Goal: Task Accomplishment & Management: Use online tool/utility

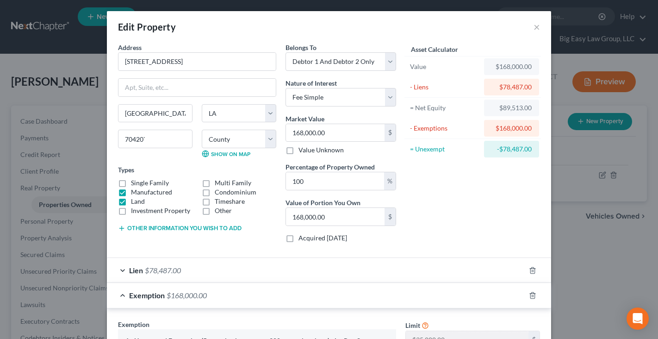
select select "19"
select select "2"
select select "0"
click at [538, 28] on button "×" at bounding box center [537, 26] width 6 height 11
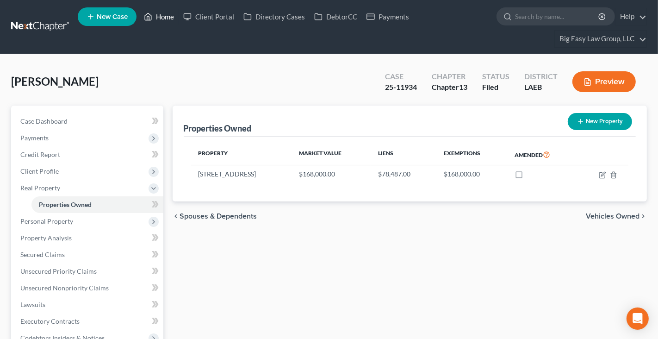
click at [164, 18] on link "Home" at bounding box center [158, 16] width 39 height 17
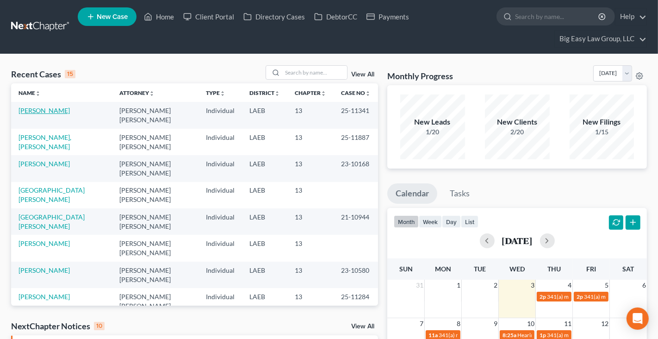
click at [47, 107] on link "[PERSON_NAME]" at bounding box center [44, 110] width 51 height 8
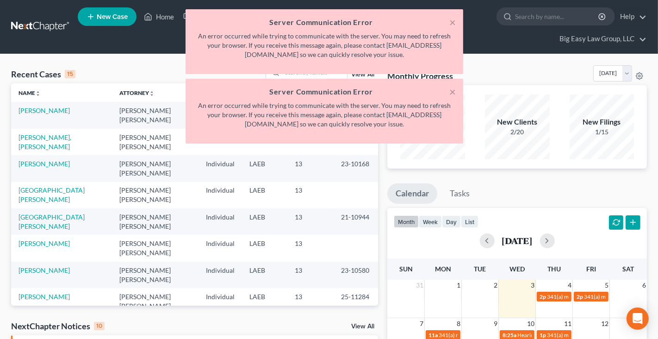
click at [448, 18] on h5 "Server Communication Error" at bounding box center [324, 22] width 263 height 11
click at [453, 19] on button "×" at bounding box center [453, 22] width 6 height 11
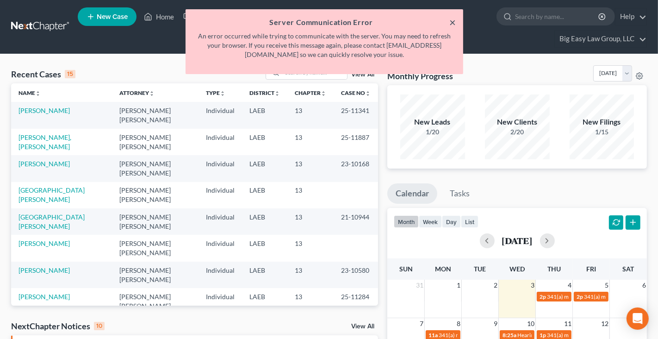
click at [453, 19] on button "×" at bounding box center [453, 22] width 6 height 11
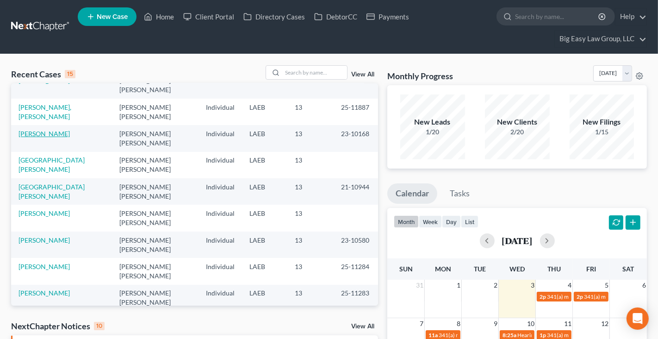
scroll to position [36, 0]
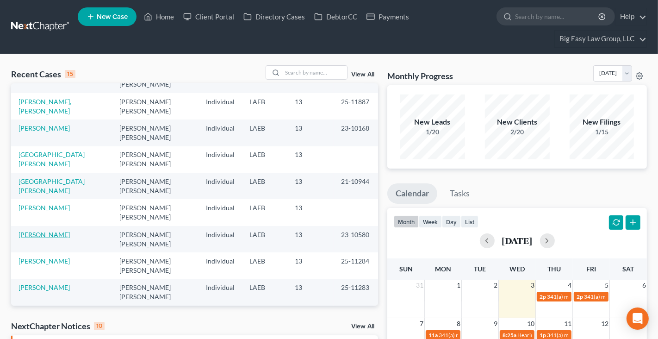
click at [47, 231] on link "[PERSON_NAME]" at bounding box center [44, 235] width 51 height 8
select select "3"
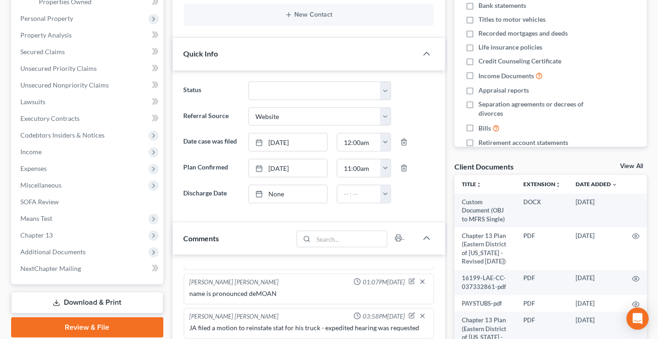
scroll to position [204, 0]
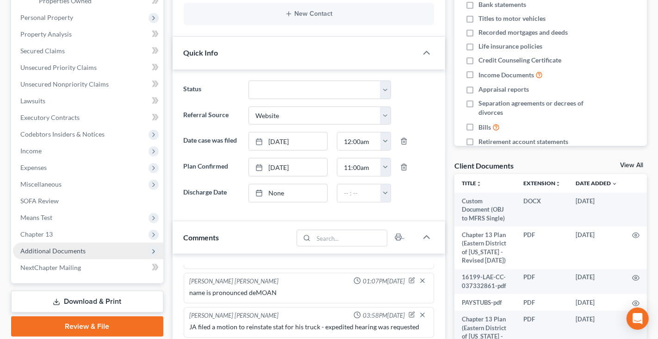
click at [81, 252] on span "Additional Documents" at bounding box center [52, 251] width 65 height 8
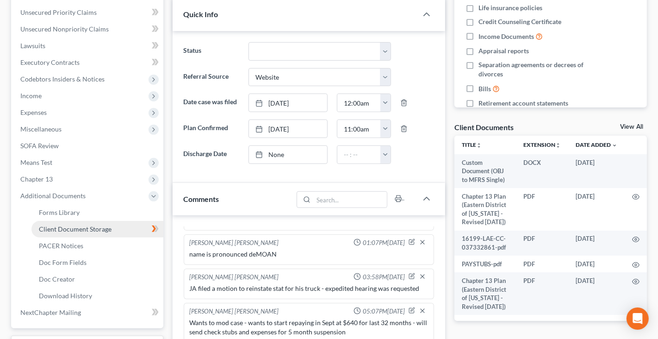
scroll to position [251, 0]
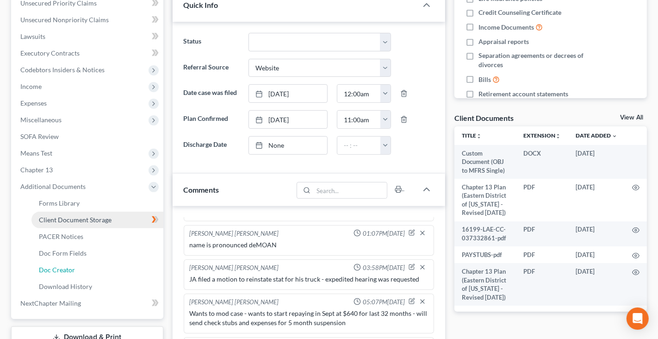
click at [117, 269] on link "Doc Creator" at bounding box center [97, 270] width 132 height 17
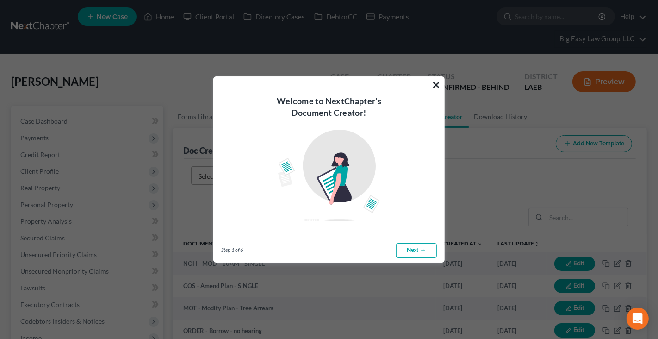
click at [434, 84] on button "×" at bounding box center [436, 84] width 9 height 15
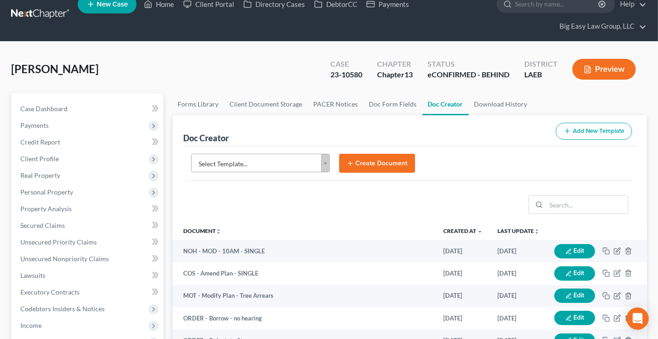
scroll to position [22, 0]
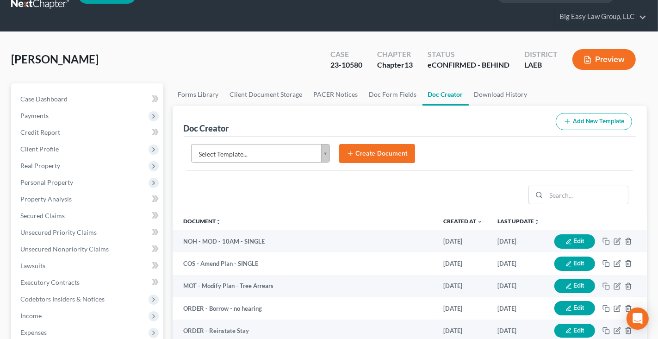
click at [326, 148] on body "Home New Case Client Portal Directory Cases DebtorCC Payments Big Easy Law Grou…" at bounding box center [329, 320] width 658 height 685
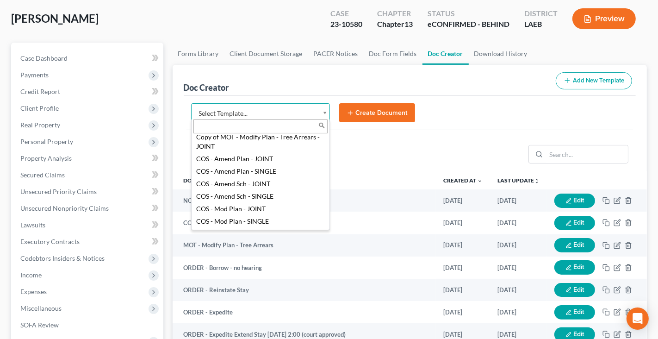
scroll to position [55, 0]
select select "94524"
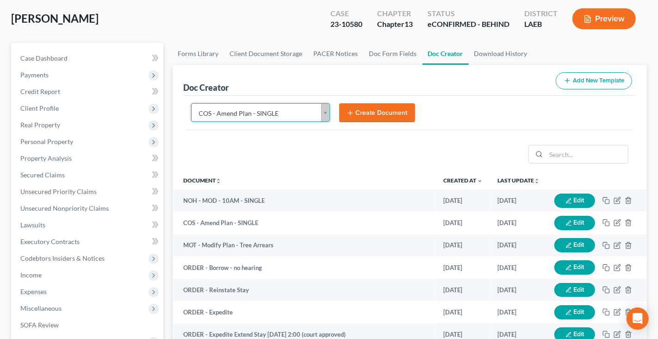
click at [363, 115] on button "Create Document" at bounding box center [377, 112] width 76 height 19
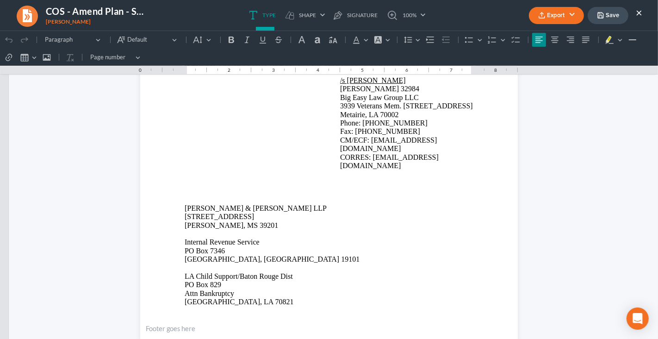
scroll to position [0, 0]
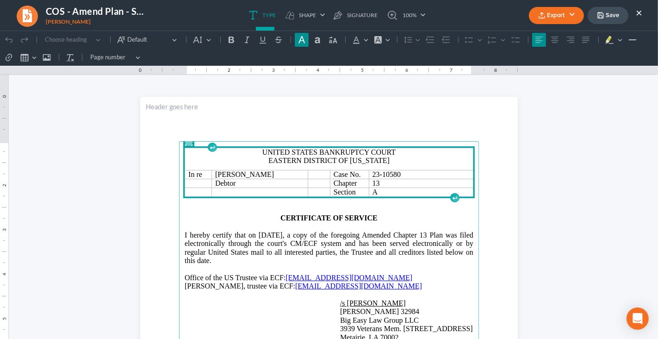
click at [639, 11] on button "×" at bounding box center [639, 12] width 6 height 11
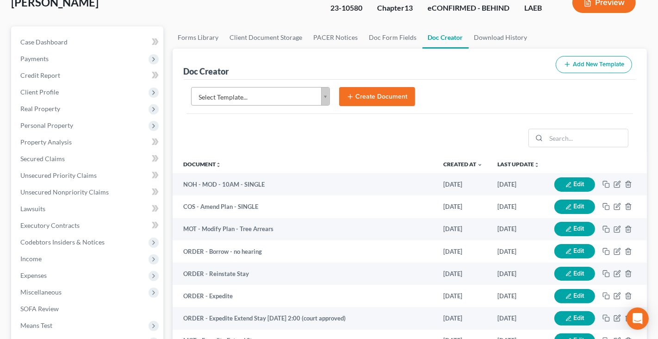
scroll to position [90, 0]
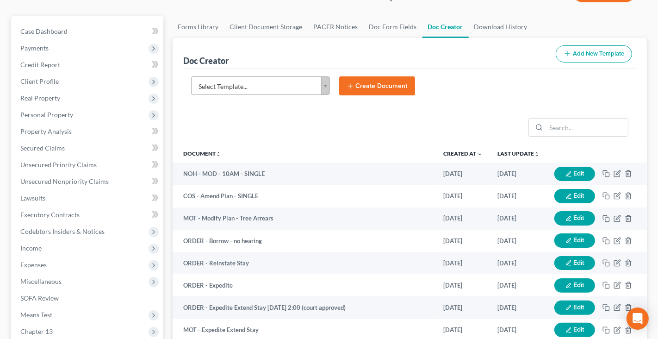
click at [326, 82] on body "Home New Case Client Portal Directory Cases DebtorCC Payments Big Easy Law Grou…" at bounding box center [329, 252] width 658 height 685
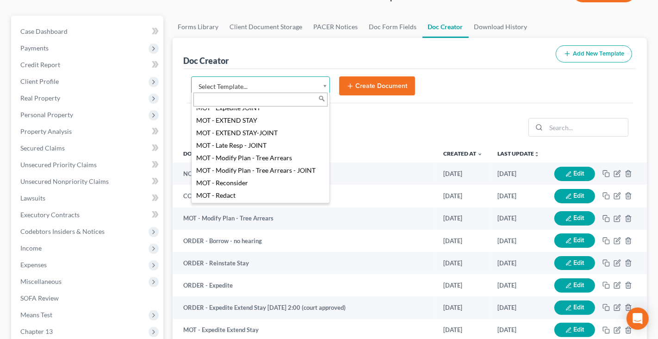
scroll to position [683, 0]
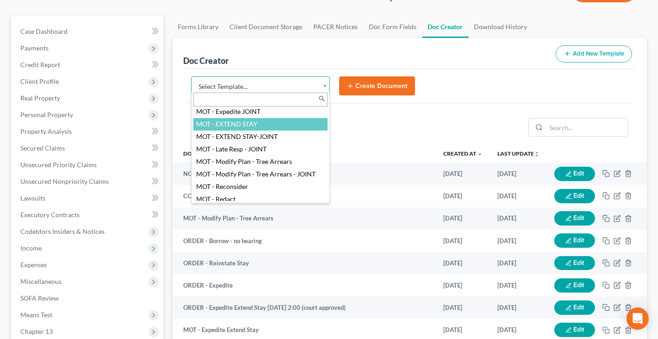
select select "103890"
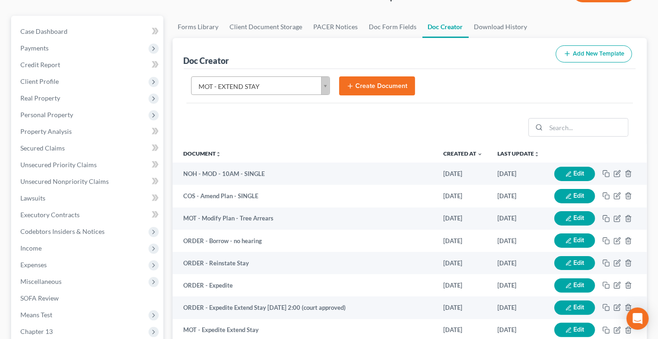
click at [381, 82] on button "Create Document" at bounding box center [377, 85] width 76 height 19
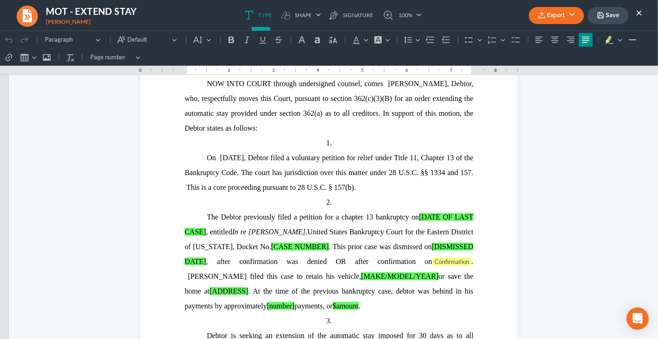
scroll to position [0, 0]
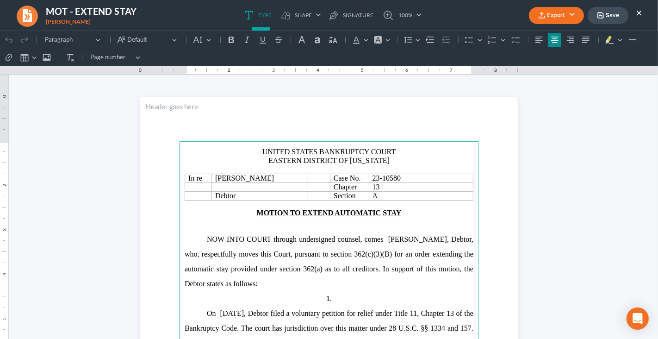
click at [640, 13] on button "×" at bounding box center [639, 12] width 6 height 11
